Goal: Transaction & Acquisition: Subscribe to service/newsletter

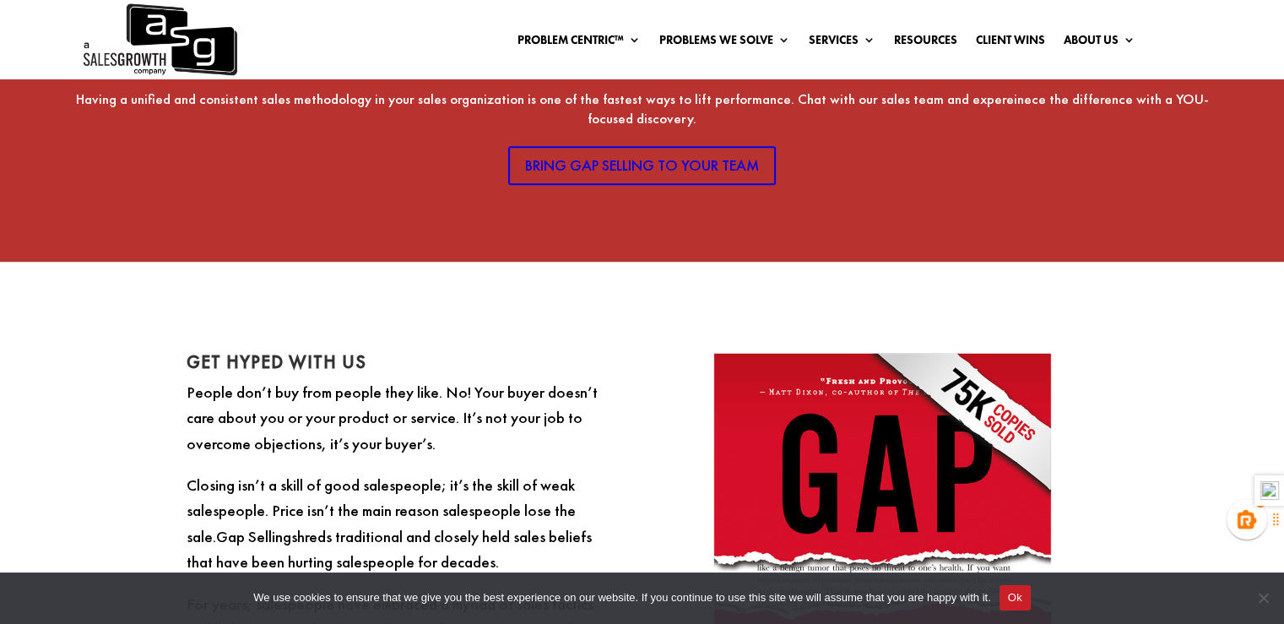
scroll to position [1039, 0]
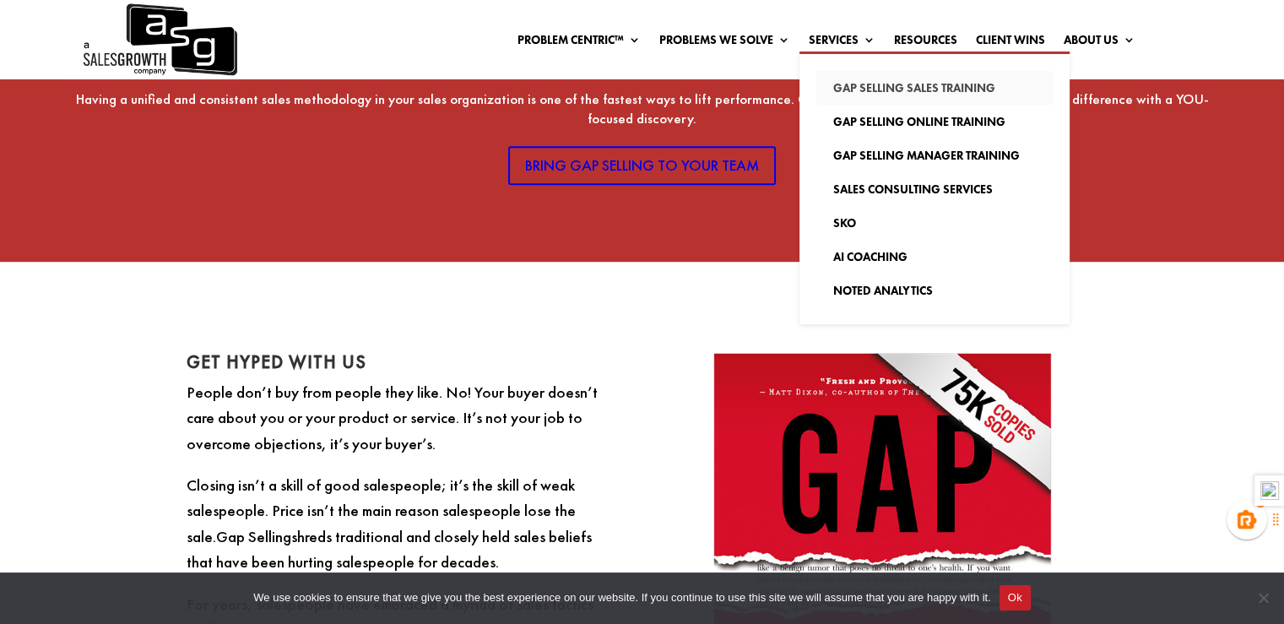
click at [878, 93] on link "Gap Selling Sales Training" at bounding box center [934, 88] width 236 height 34
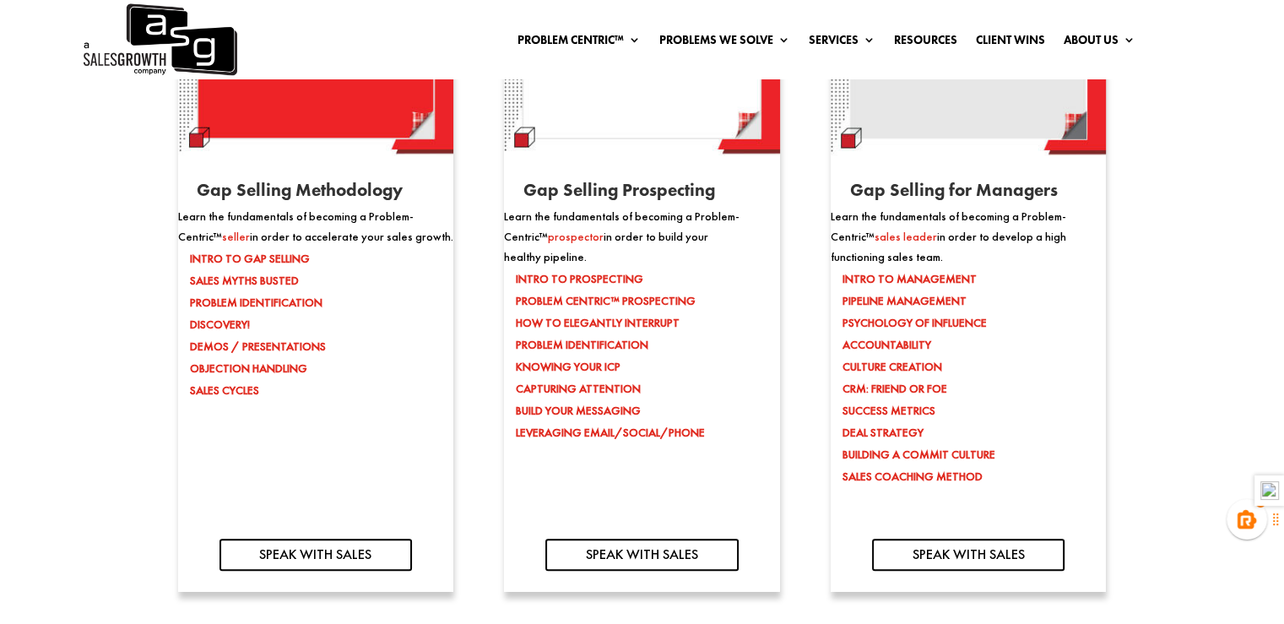
scroll to position [1742, 0]
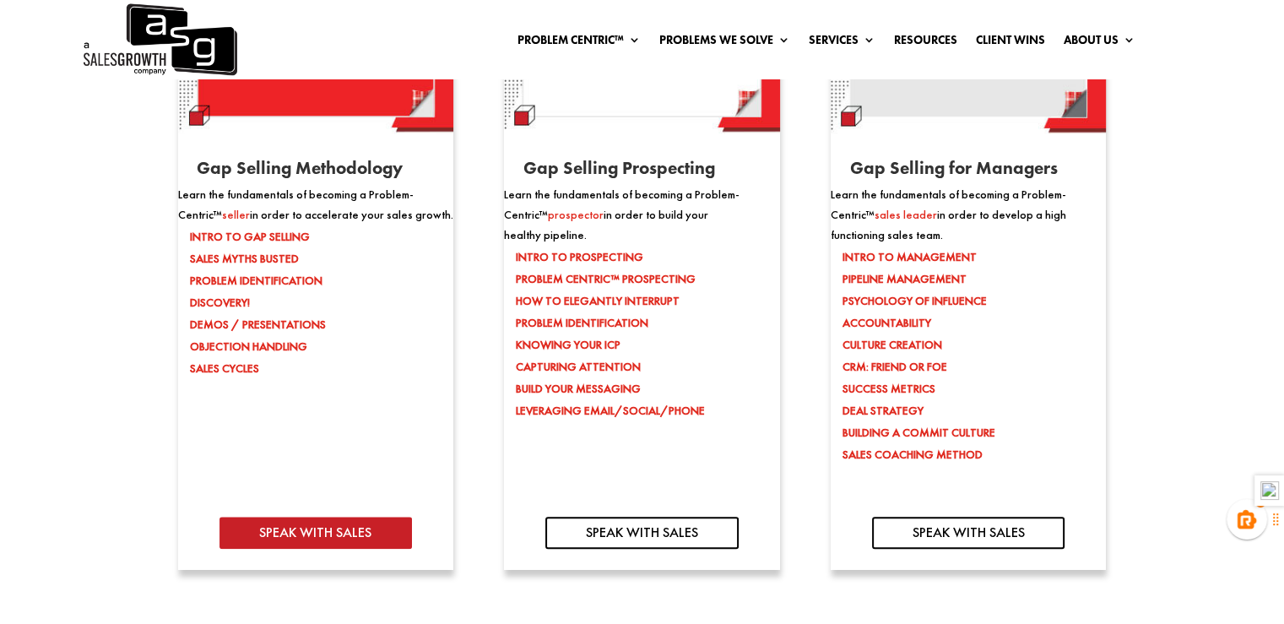
click at [344, 532] on link "SPEAK WITH SALES" at bounding box center [316, 533] width 192 height 33
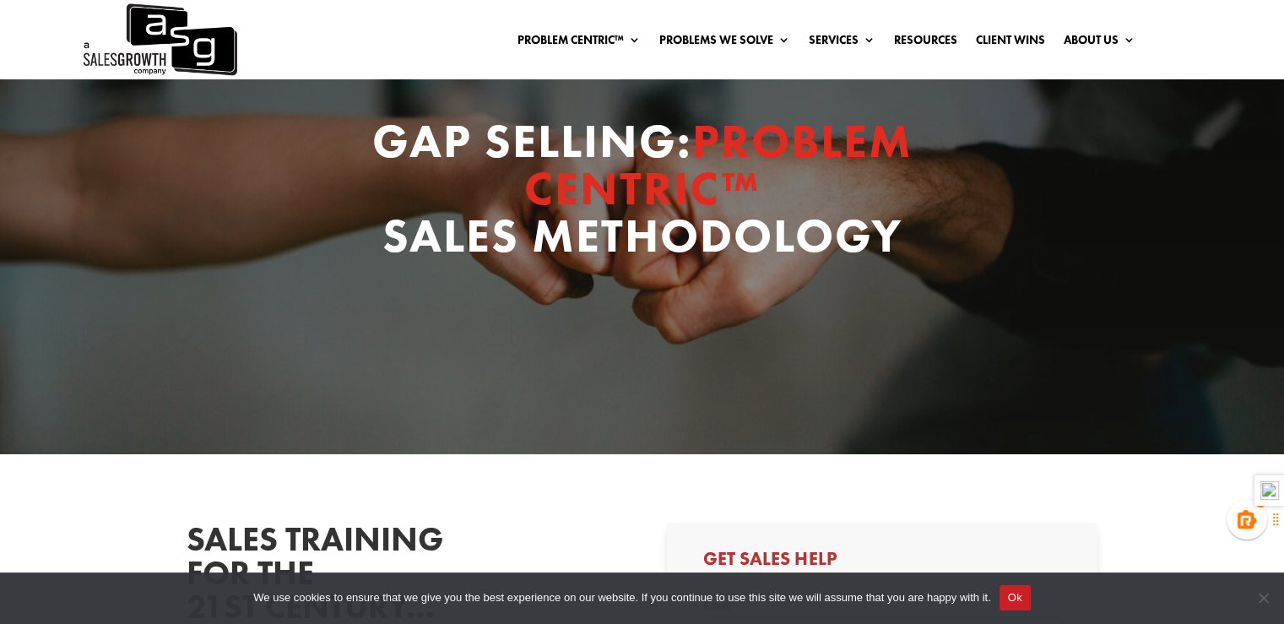
scroll to position [20, 0]
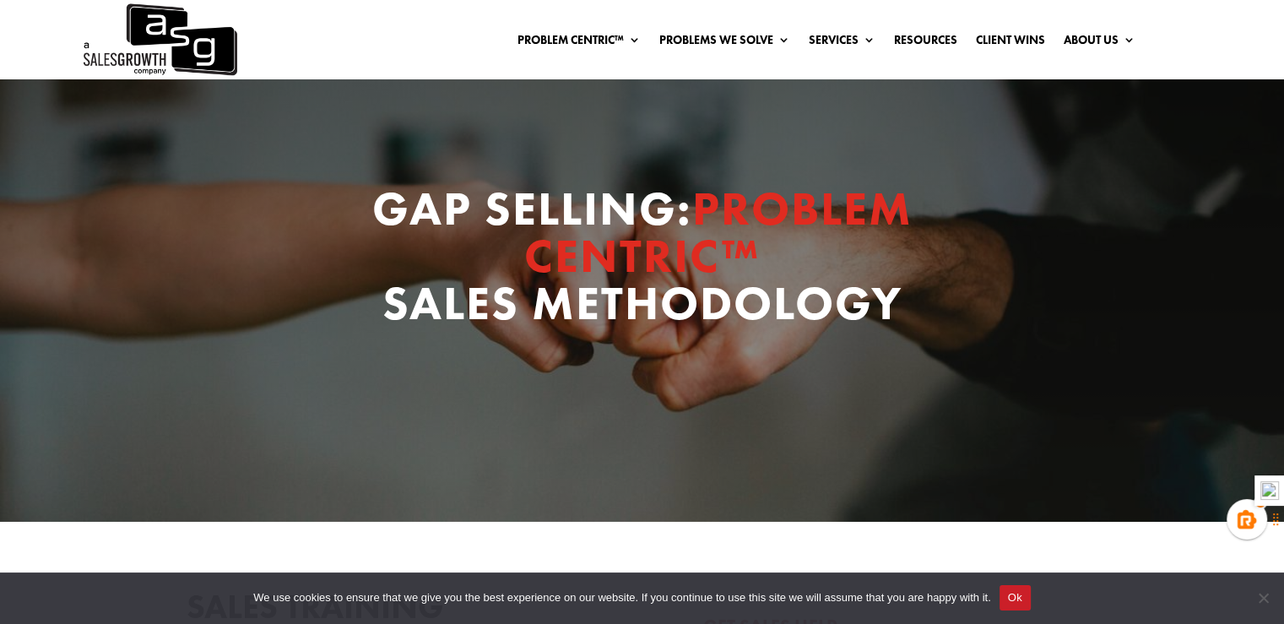
click at [785, 20] on li "Problems We Solve Low Sales Conversion Rates Low Average Sale Price Long Sales …" at bounding box center [724, 23] width 149 height 19
click at [773, 43] on ul "Low Sales Conversion Rates Low Average Sale Price Long Sales Cycles Poor Sales …" at bounding box center [785, 116] width 270 height 171
click at [778, 43] on ul "Low Sales Conversion Rates Low Average Sale Price Long Sales Cycles Poor Sales …" at bounding box center [785, 116] width 270 height 171
click at [778, 40] on ul "Low Sales Conversion Rates Low Average Sale Price Long Sales Cycles Poor Sales …" at bounding box center [785, 116] width 270 height 171
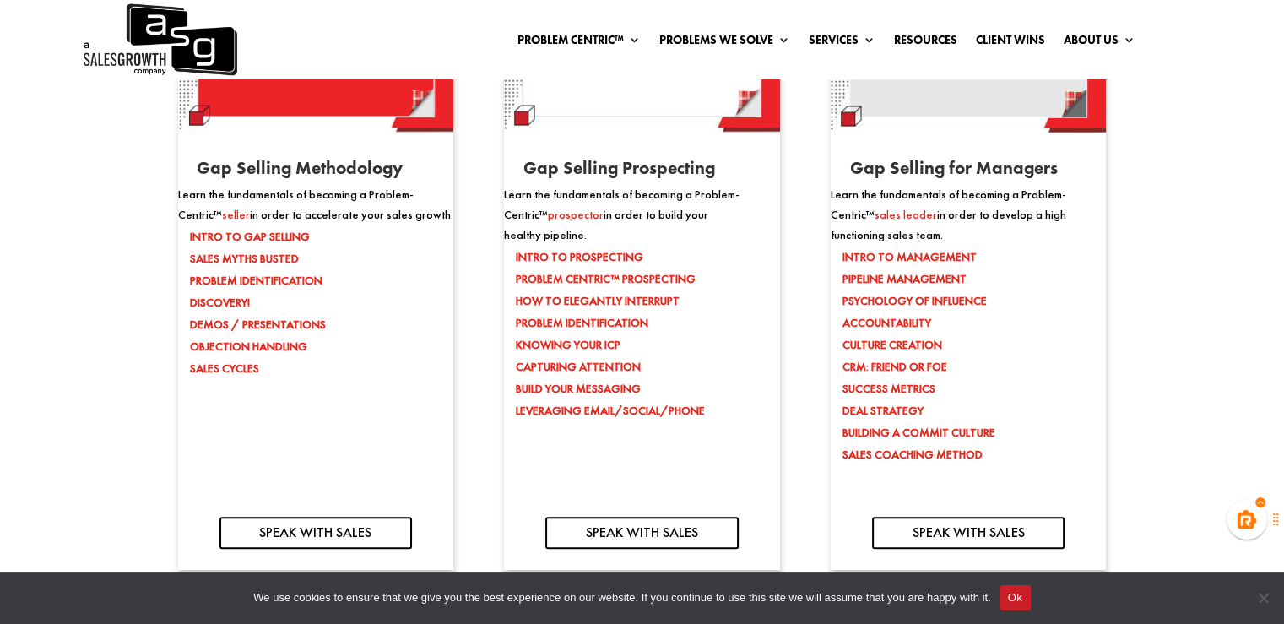
scroll to position [1661, 0]
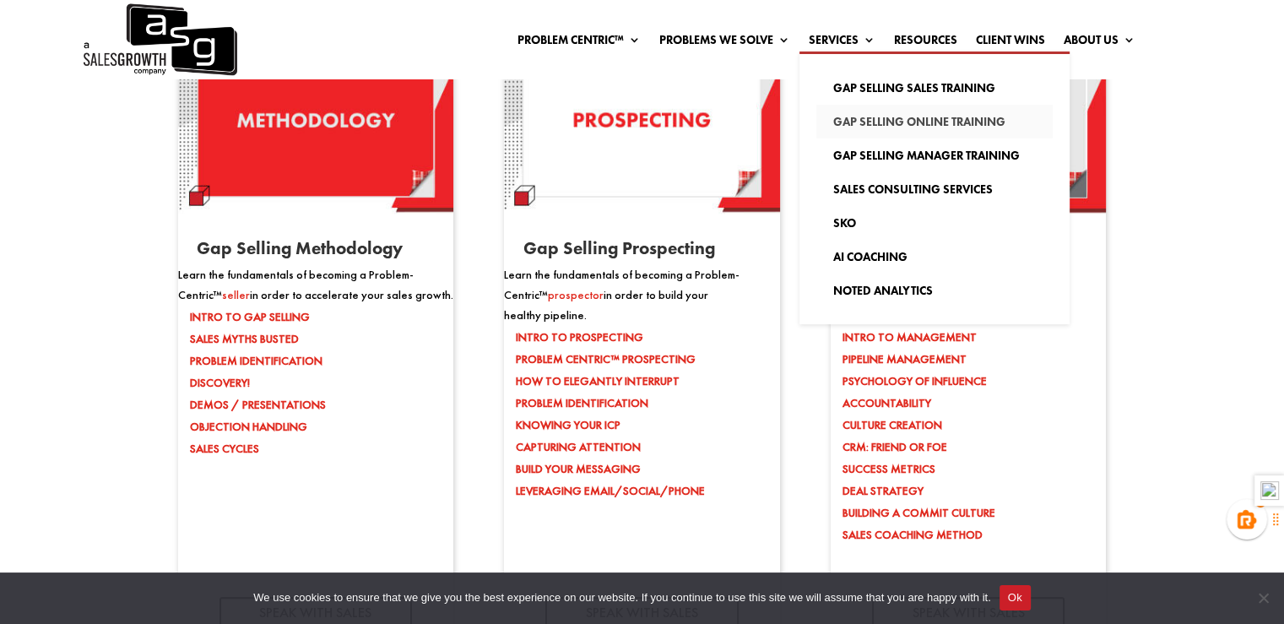
click at [875, 124] on link "Gap Selling Online Training" at bounding box center [934, 122] width 236 height 34
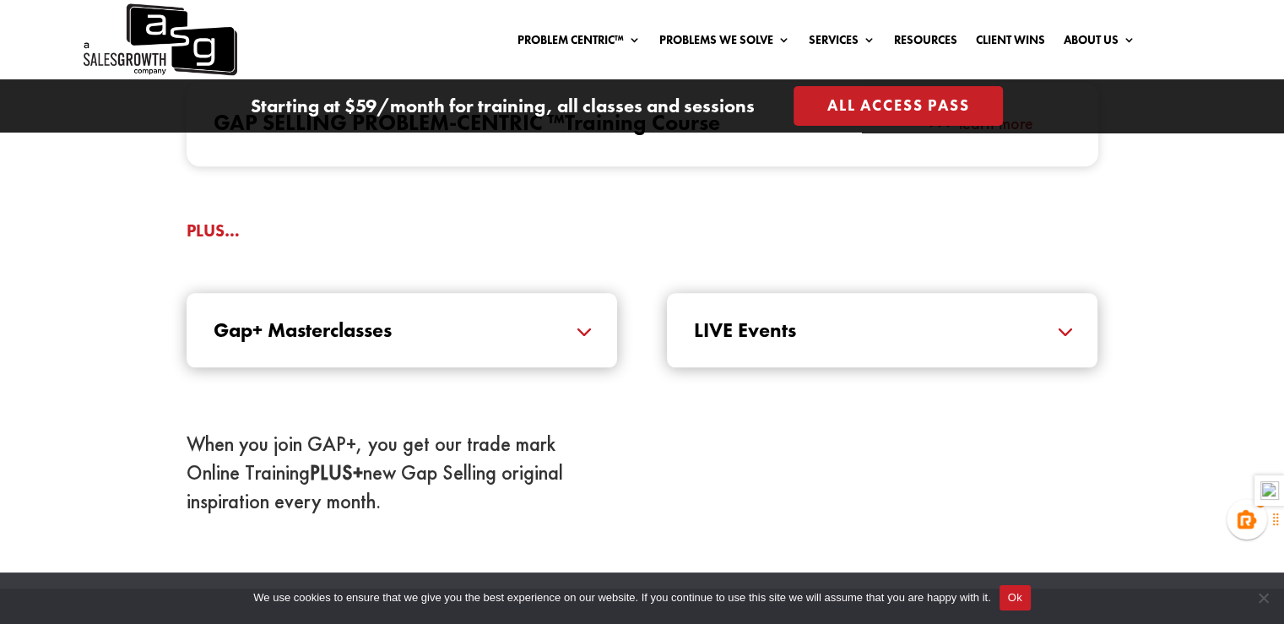
scroll to position [1767, 0]
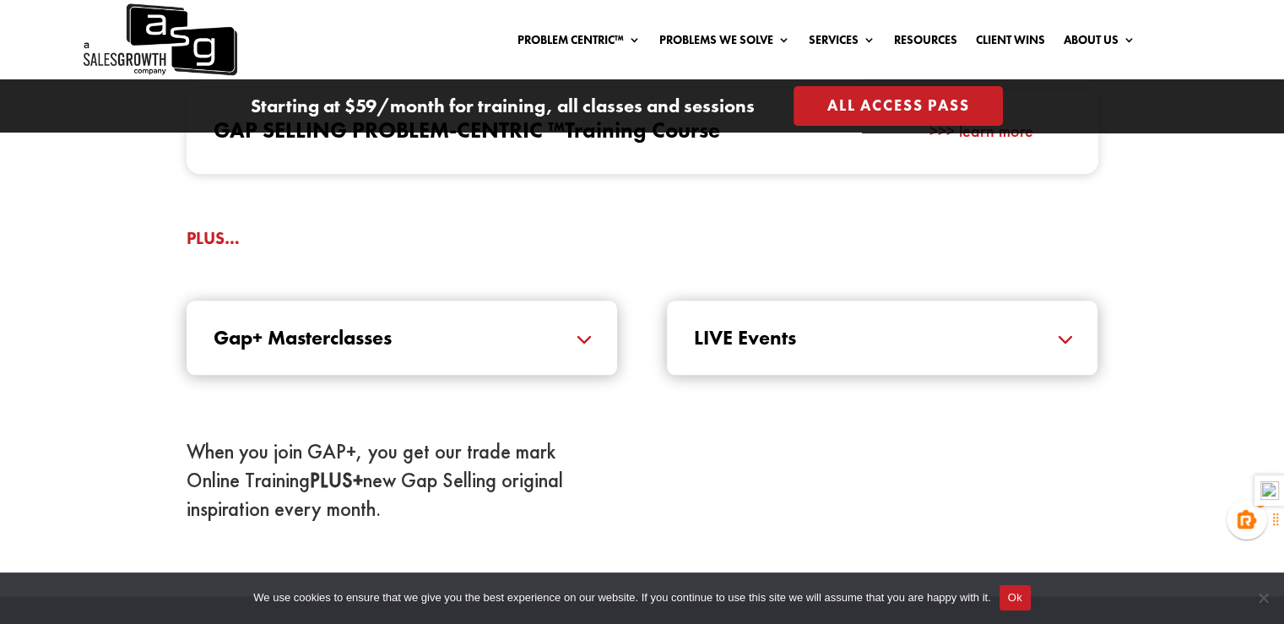
click at [588, 334] on h5 "Gap+ Masterclasses" at bounding box center [402, 338] width 377 height 20
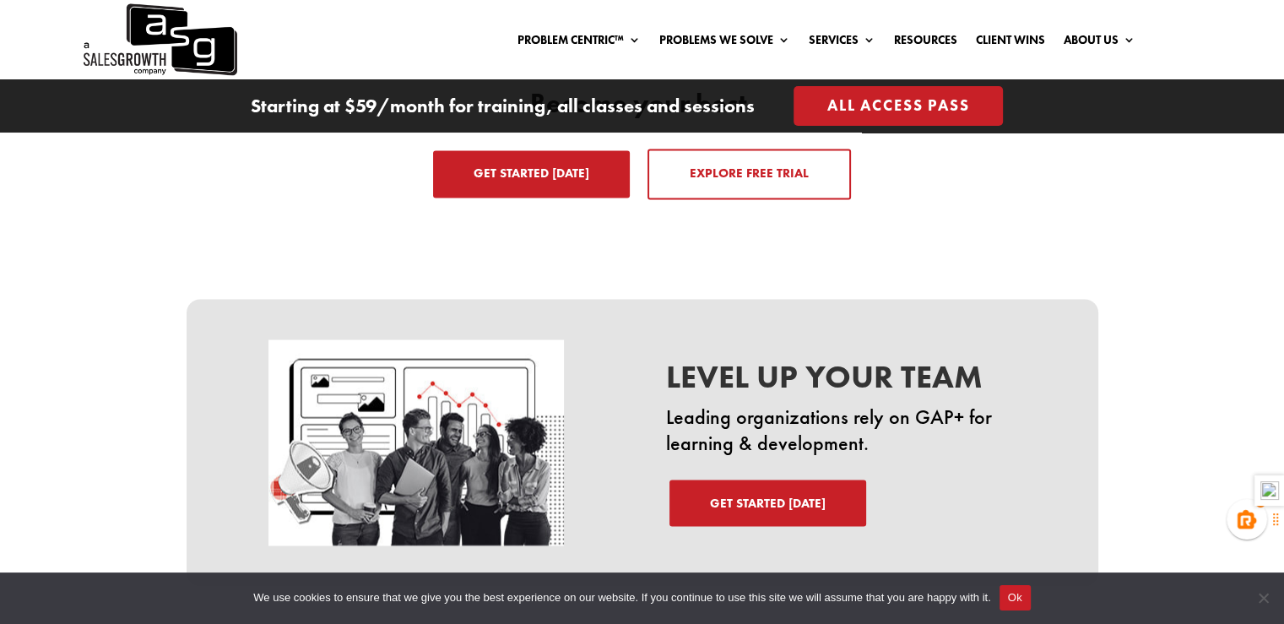
scroll to position [2725, 0]
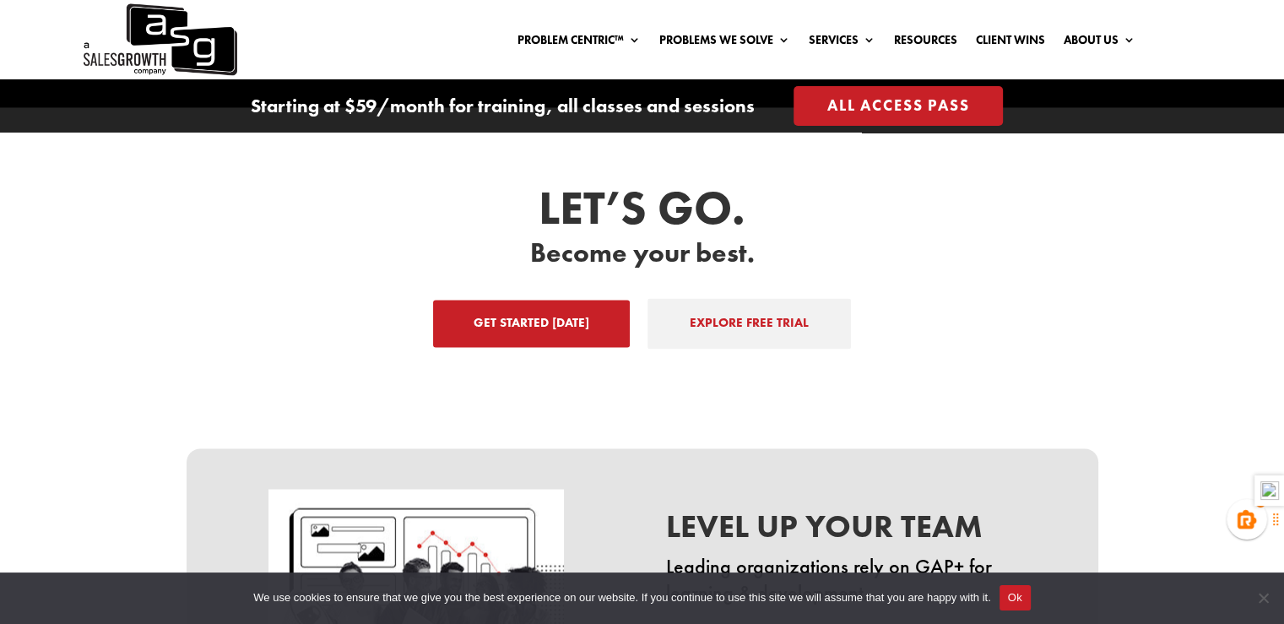
click at [723, 317] on link "EXPLORE FREE TRIAL" at bounding box center [749, 323] width 203 height 51
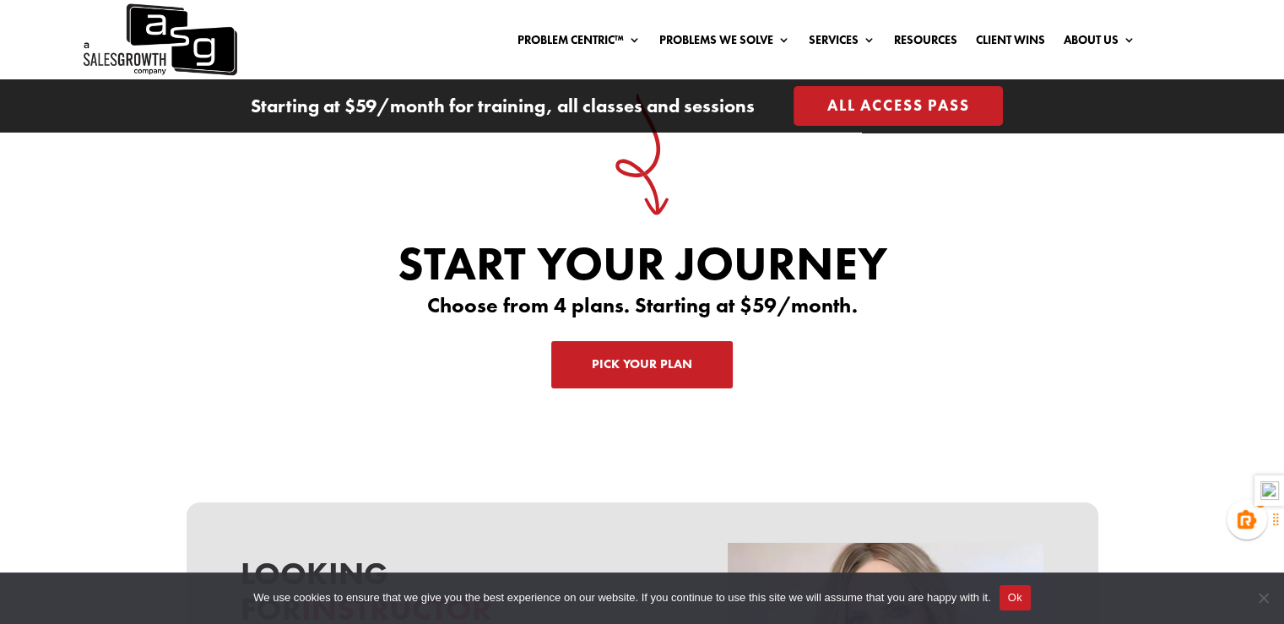
scroll to position [5350, 0]
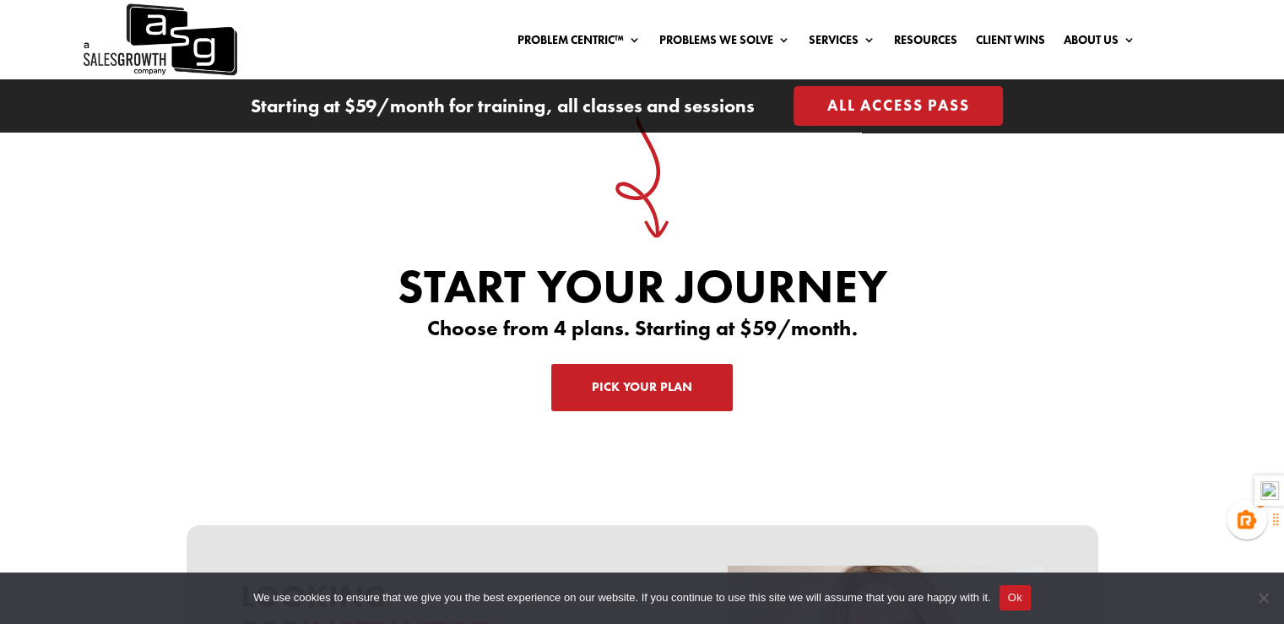
click at [603, 371] on link "Pick Your Plan" at bounding box center [642, 387] width 182 height 47
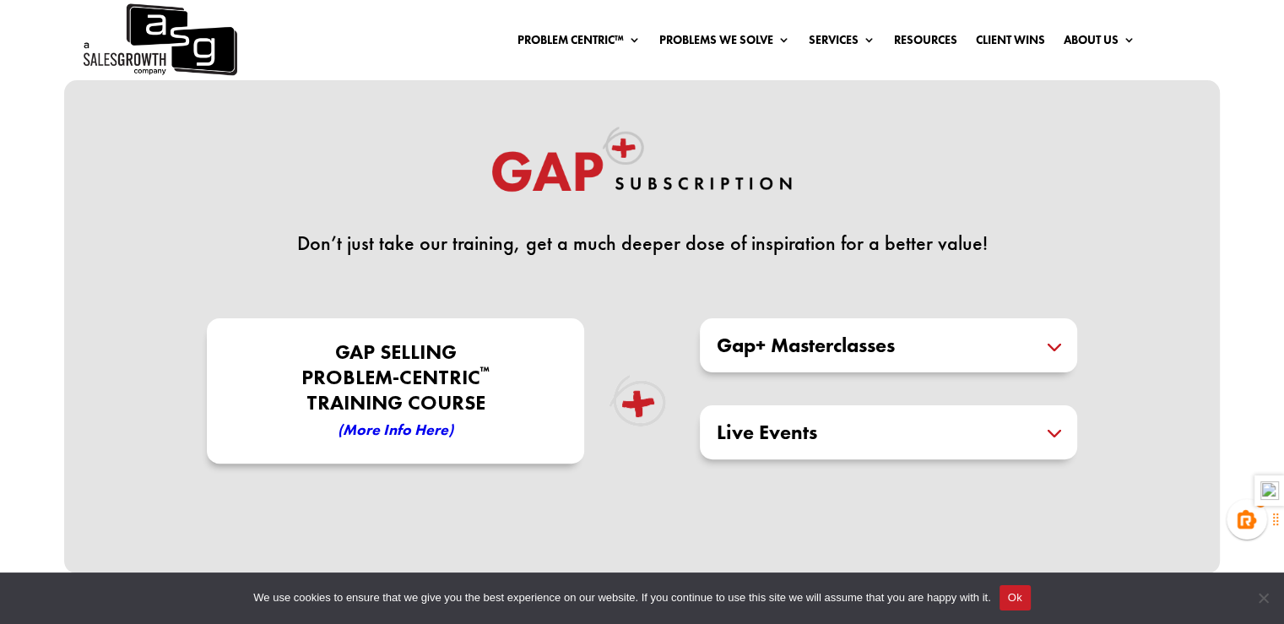
scroll to position [202, 0]
